Goal: Task Accomplishment & Management: Manage account settings

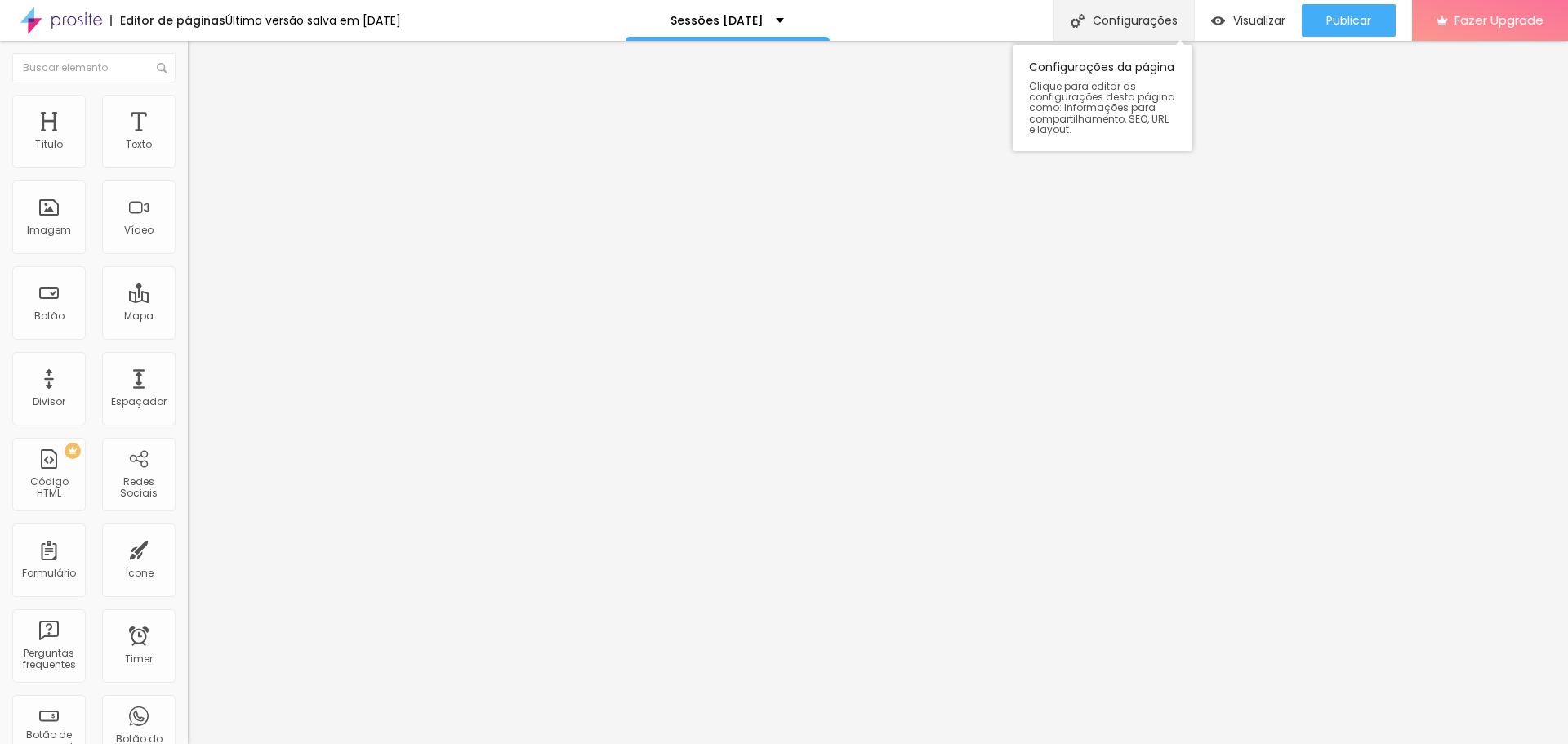
click at [1134, 13] on div "Configurações" at bounding box center [1124, 20] width 141 height 41
type input "Sessões [DATE] Porto 2025"
type input "/sessoes-[DATE]-[GEOGRAPHIC_DATA]-2025"
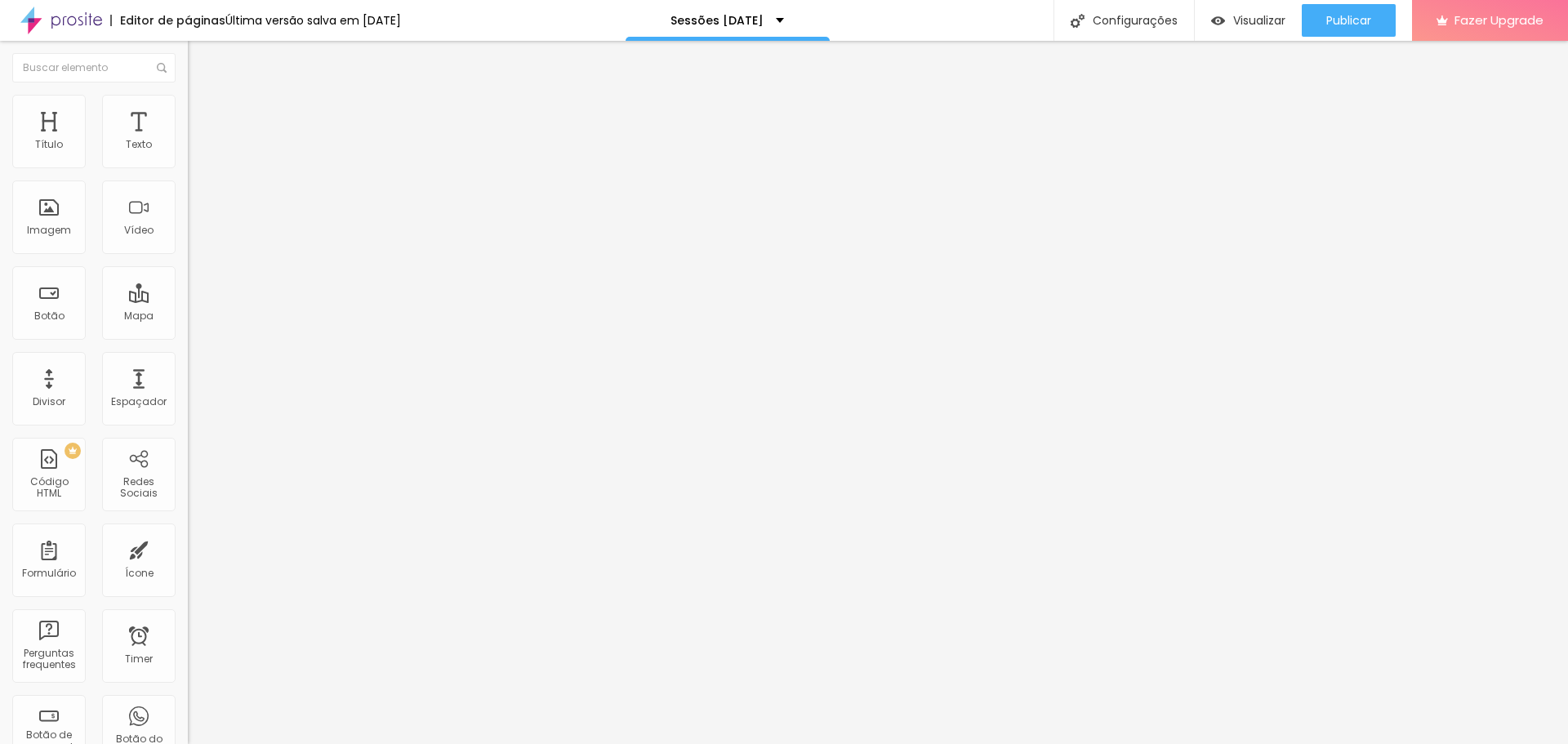
drag, startPoint x: 518, startPoint y: 135, endPoint x: 580, endPoint y: 236, distance: 118.5
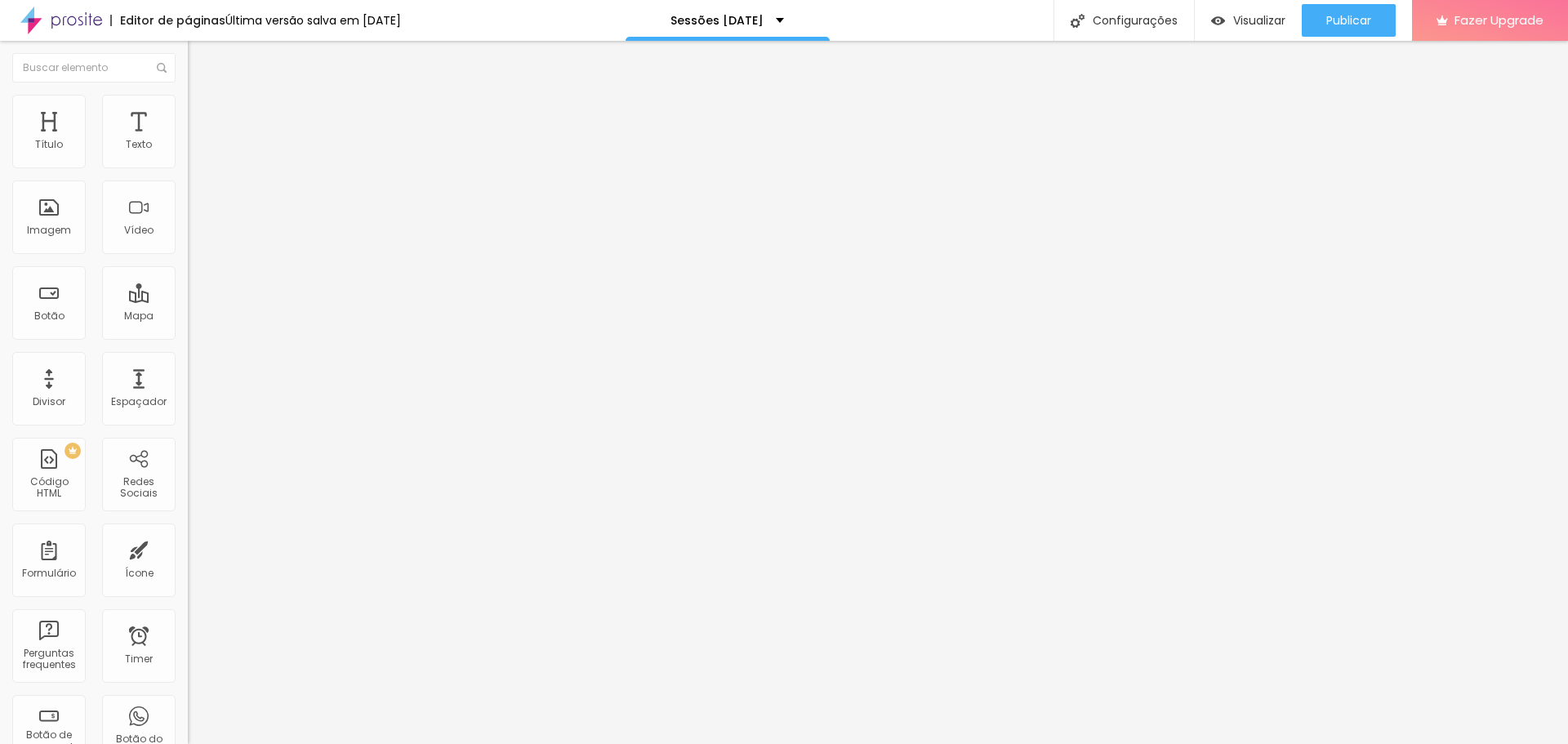
click at [1339, 5] on div "Publicar" at bounding box center [1349, 20] width 45 height 32
